Goal: Task Accomplishment & Management: Use online tool/utility

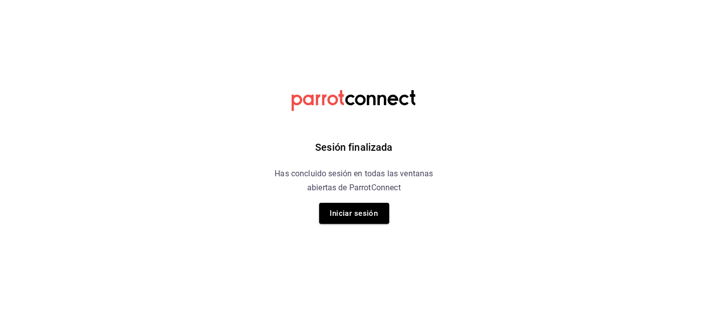
click at [369, 214] on button "Iniciar sesión" at bounding box center [354, 213] width 70 height 21
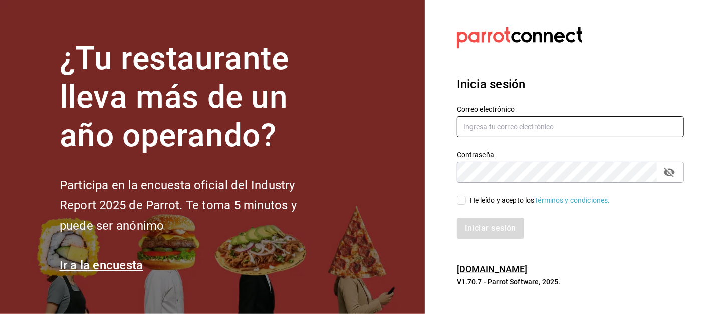
type input "[EMAIL_ADDRESS][DOMAIN_NAME]"
click at [461, 201] on input "He leído y acepto los Términos y condiciones." at bounding box center [461, 200] width 9 height 9
checkbox input "true"
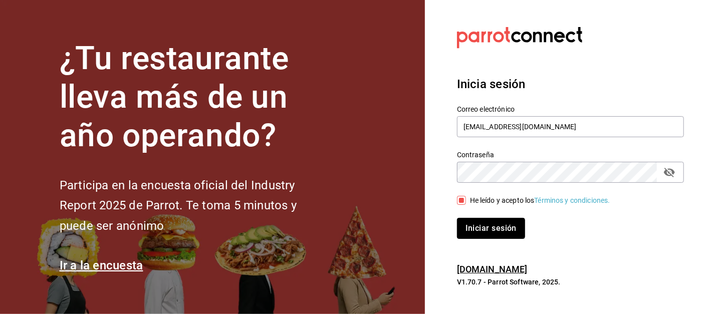
click at [490, 228] on button "Iniciar sesión" at bounding box center [491, 228] width 68 height 21
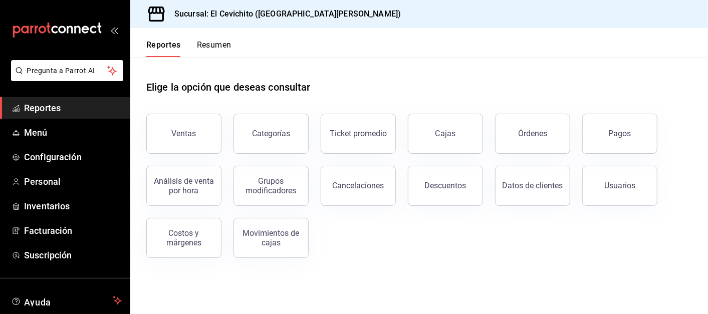
click at [195, 138] on button "Ventas" at bounding box center [183, 134] width 75 height 40
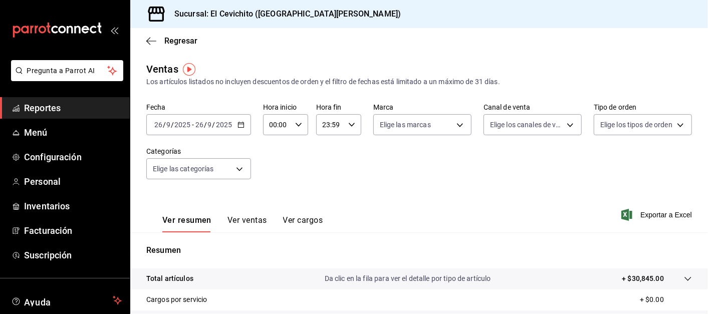
click at [186, 41] on span "Regresar" at bounding box center [180, 41] width 33 height 10
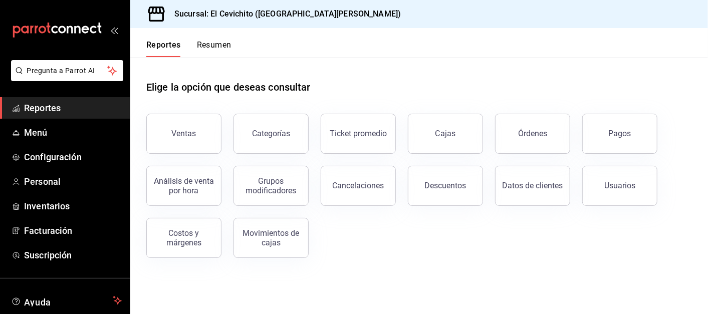
click at [539, 139] on button "Órdenes" at bounding box center [532, 134] width 75 height 40
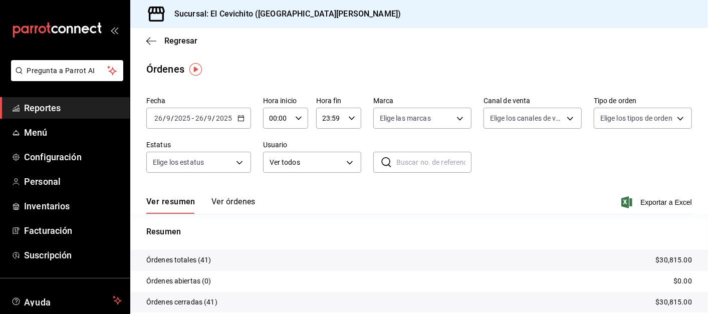
click at [173, 40] on span "Regresar" at bounding box center [180, 41] width 33 height 10
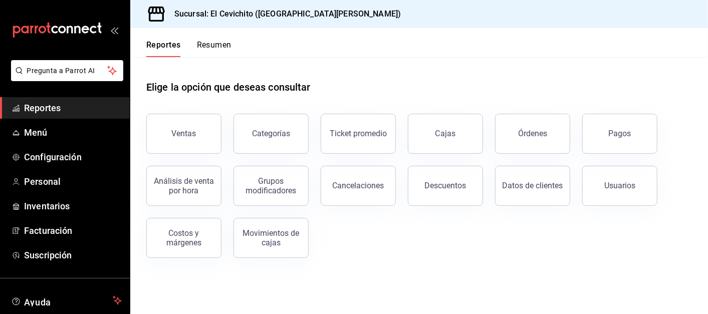
click at [380, 242] on div "Ventas Categorías Ticket promedio Cajas Órdenes Pagos Análisis de venta por hor…" at bounding box center [413, 180] width 558 height 156
